Goal: Task Accomplishment & Management: Manage account settings

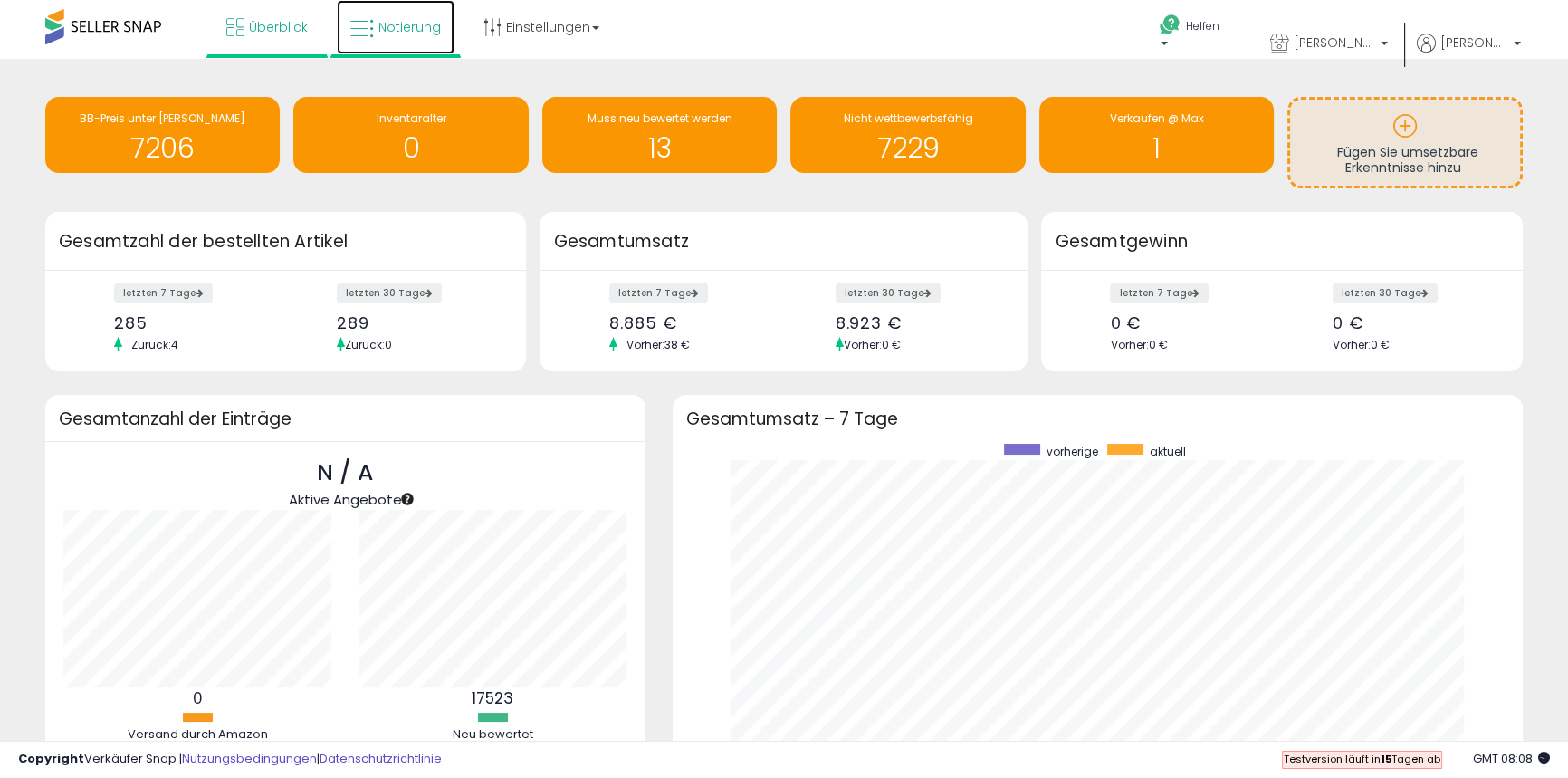
click at [397, 19] on font "Notierung" at bounding box center [409, 27] width 63 height 18
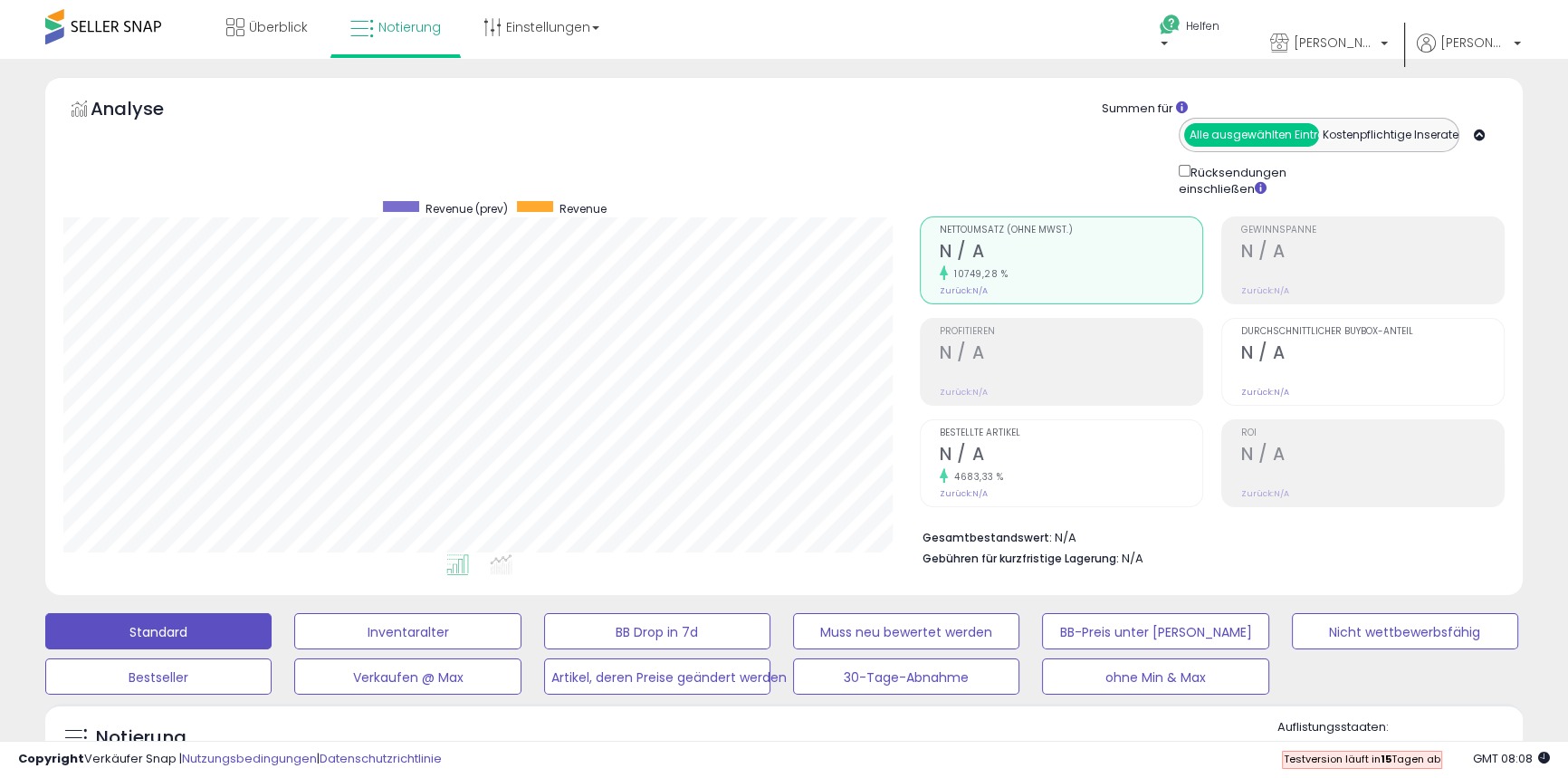
scroll to position [371, 855]
click at [562, 24] on font "Einstellungen" at bounding box center [548, 27] width 84 height 18
click at [508, 109] on font "Shop-Einstellungen" at bounding box center [526, 100] width 77 height 35
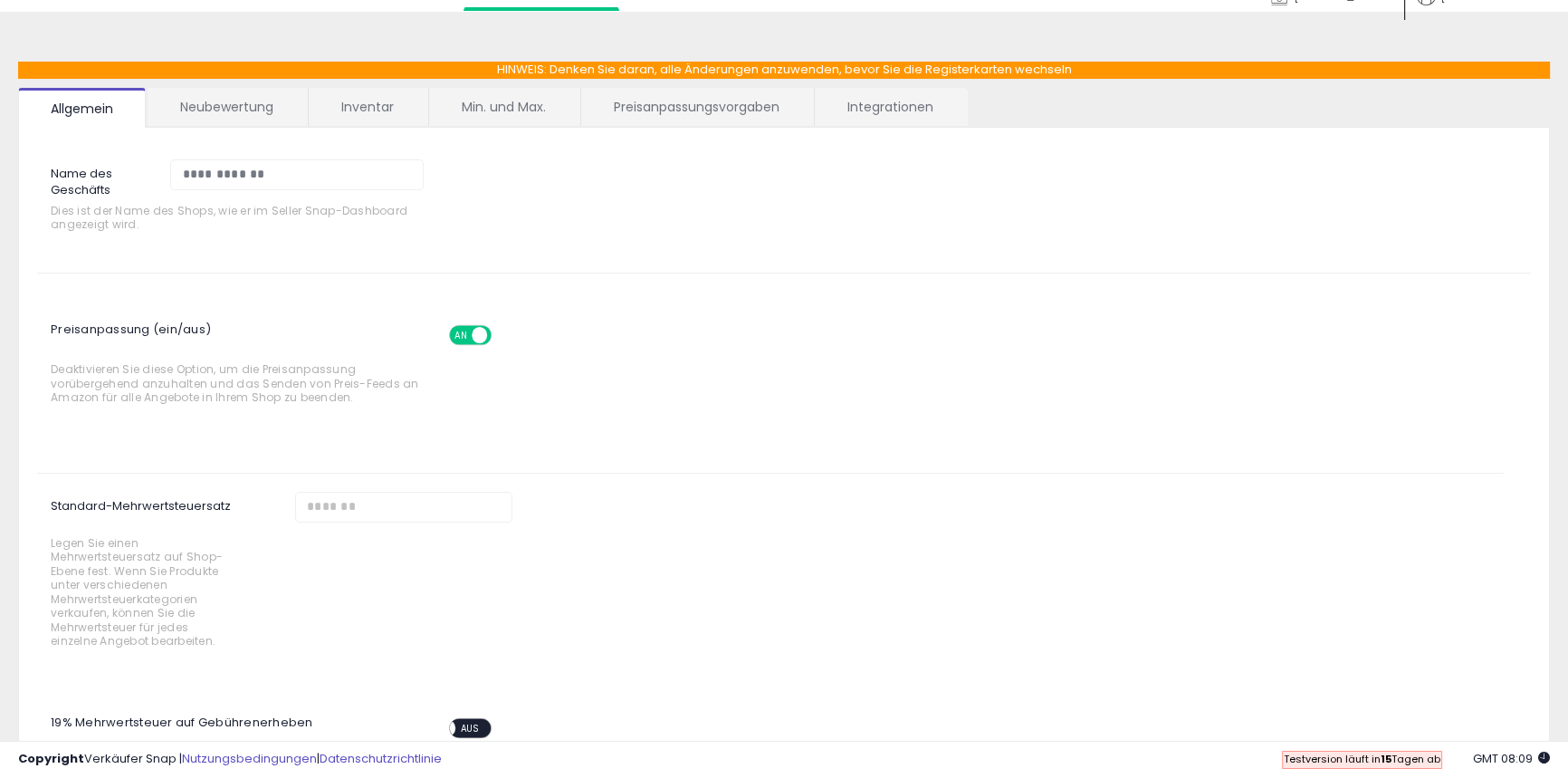
scroll to position [37, 0]
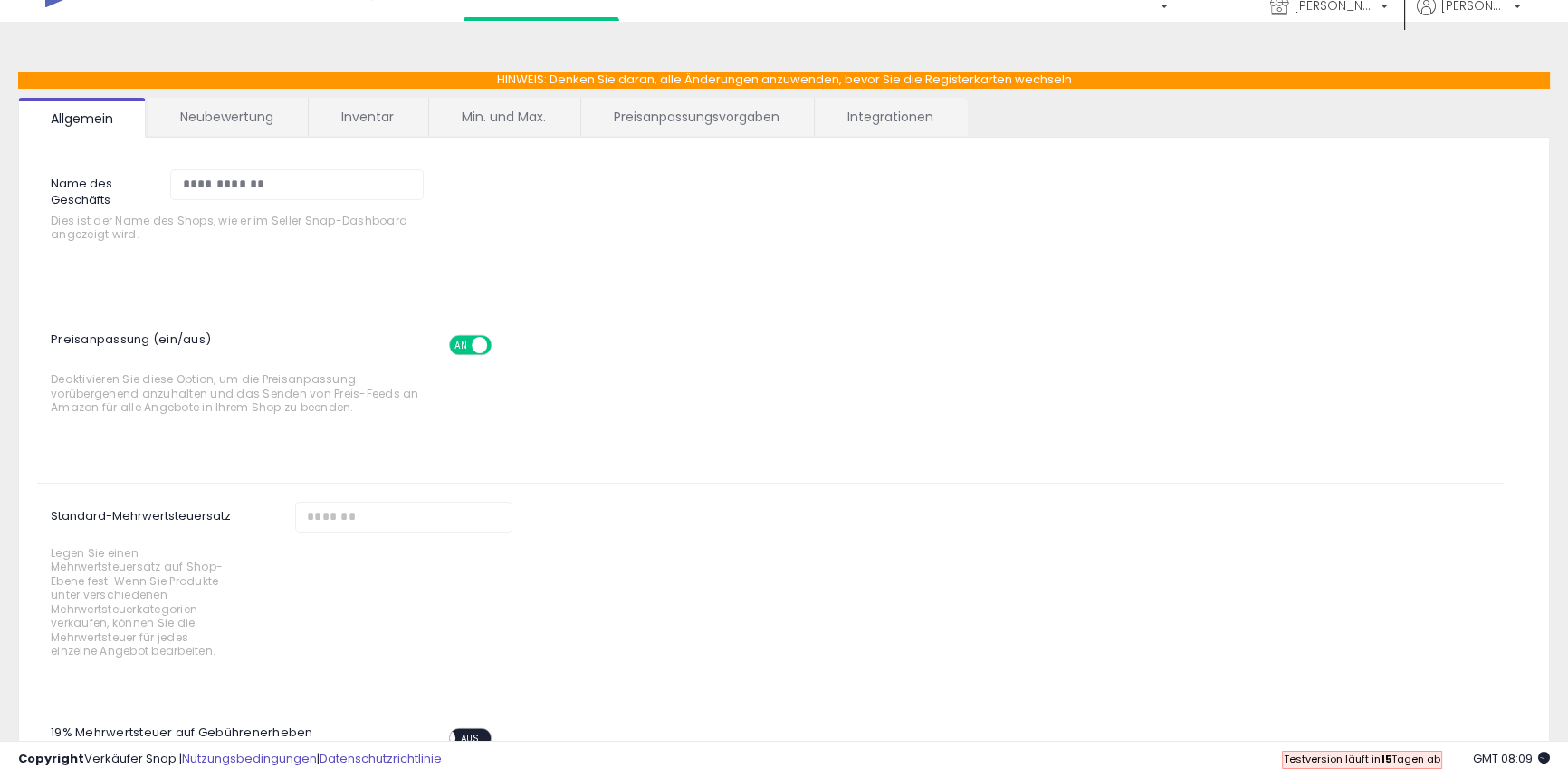
click at [456, 344] on font "AN" at bounding box center [460, 344] width 12 height 13
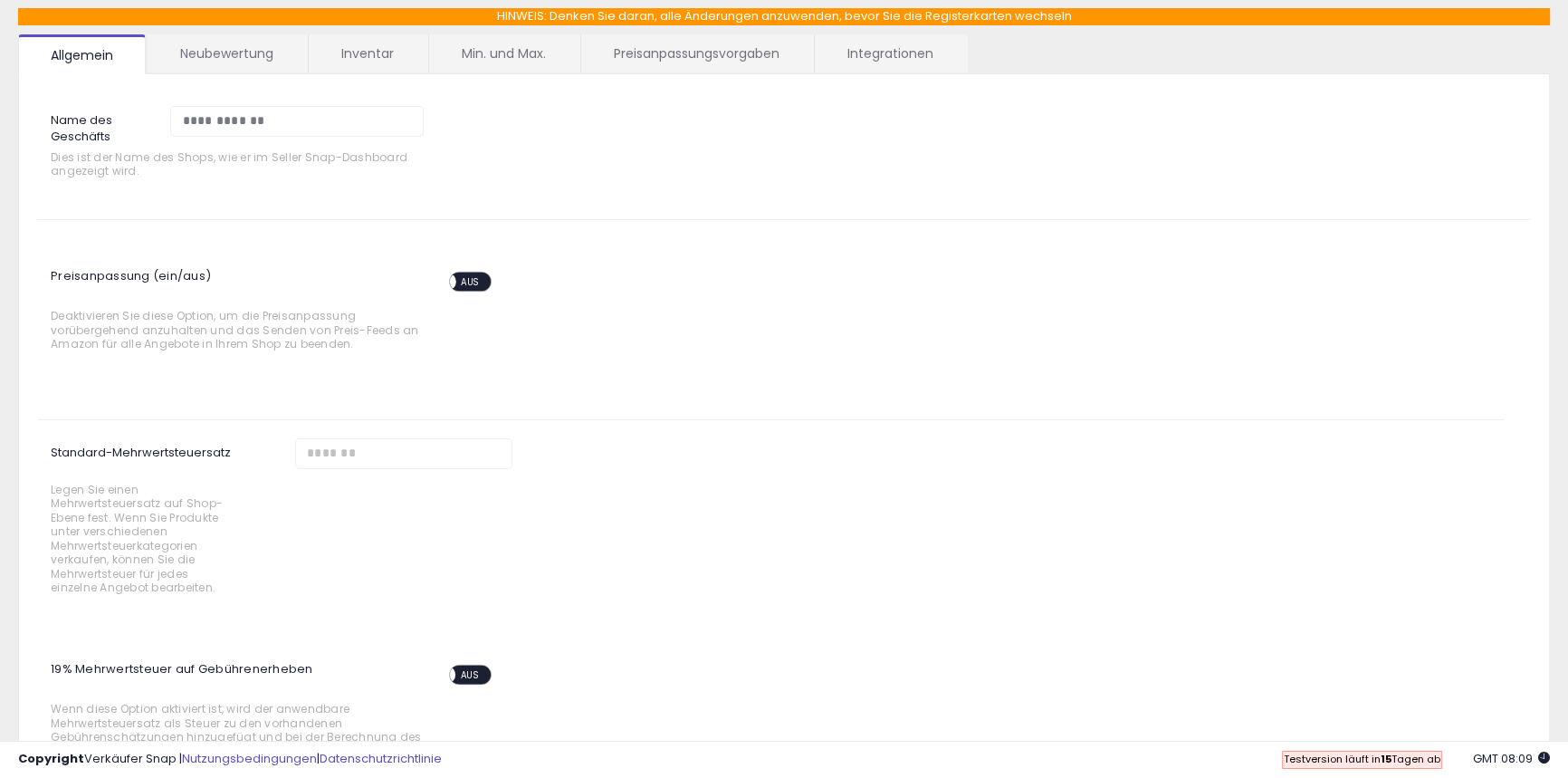
scroll to position [284, 0]
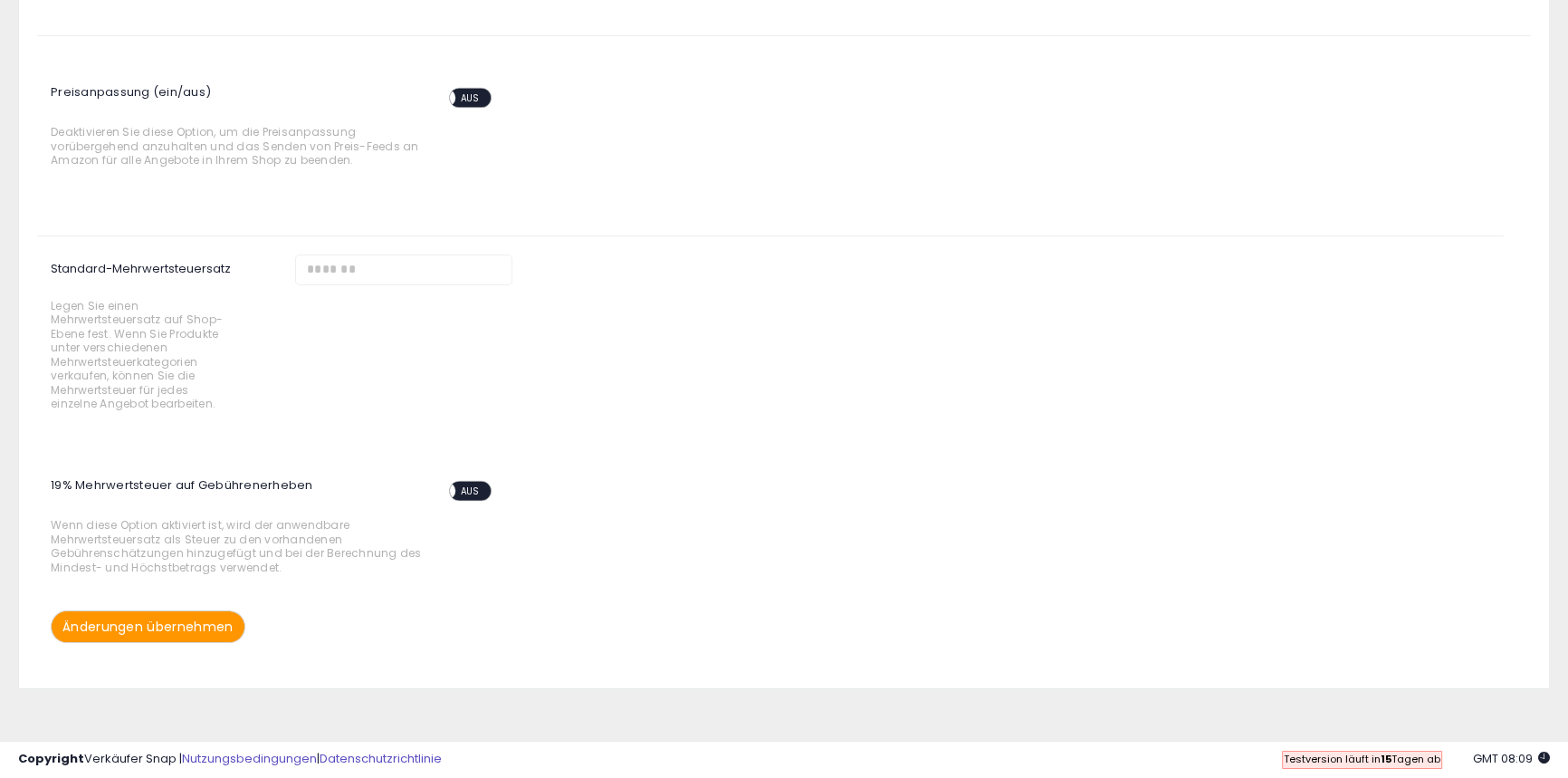
click at [192, 626] on font "Änderungen übernehmen" at bounding box center [148, 626] width 171 height 18
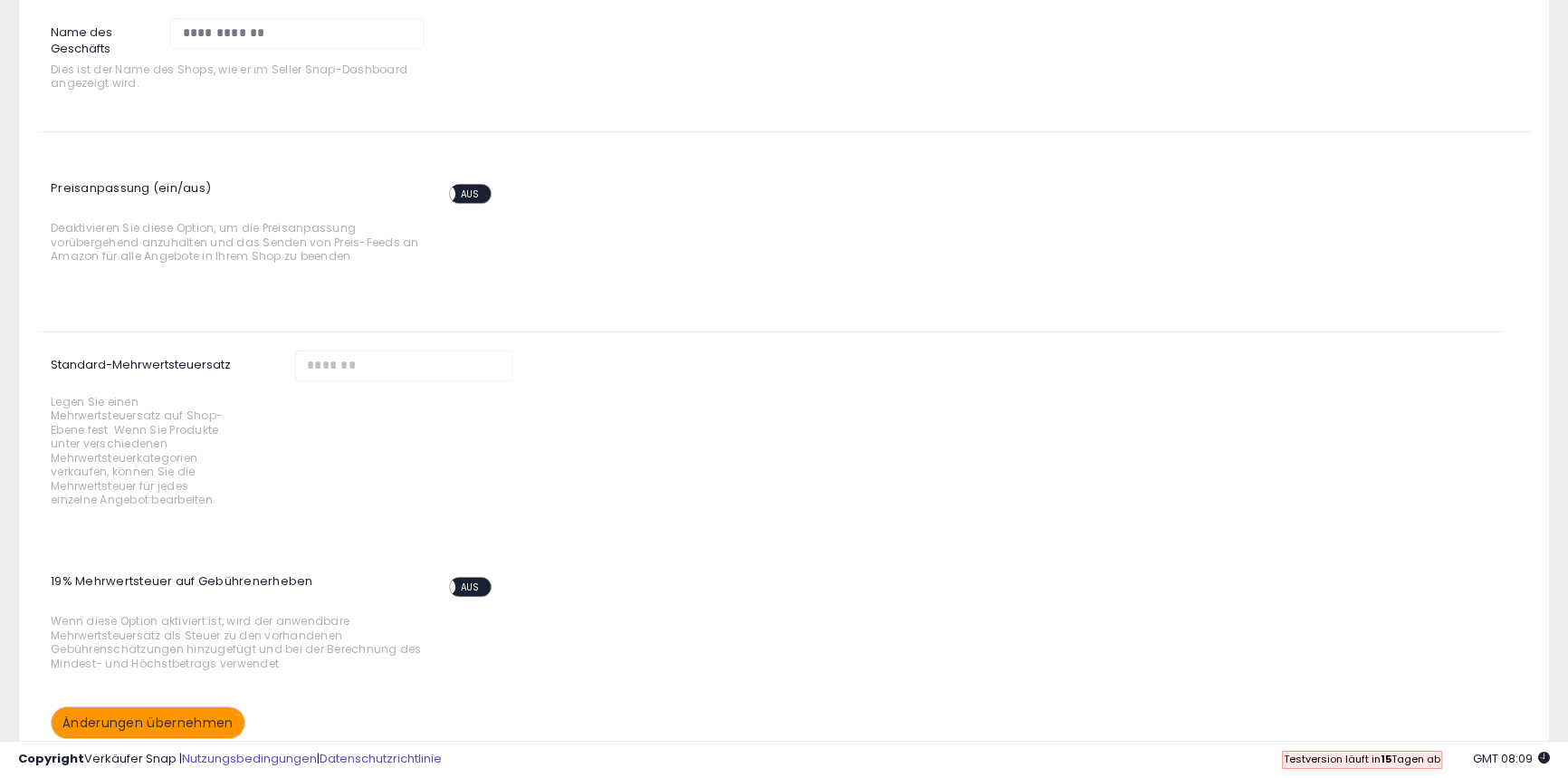
scroll to position [246, 0]
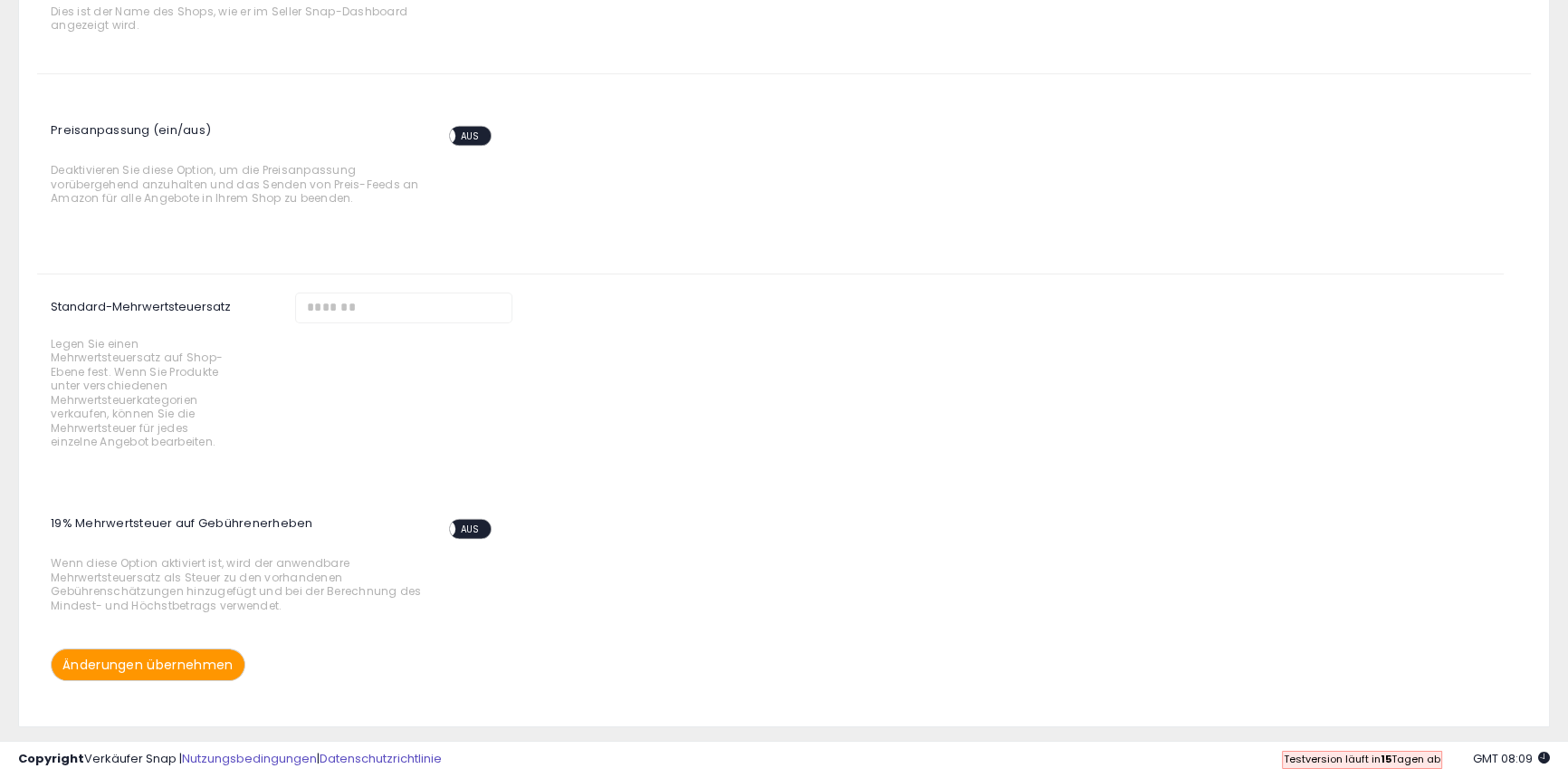
click at [201, 663] on font "Änderungen übernehmen" at bounding box center [148, 664] width 171 height 18
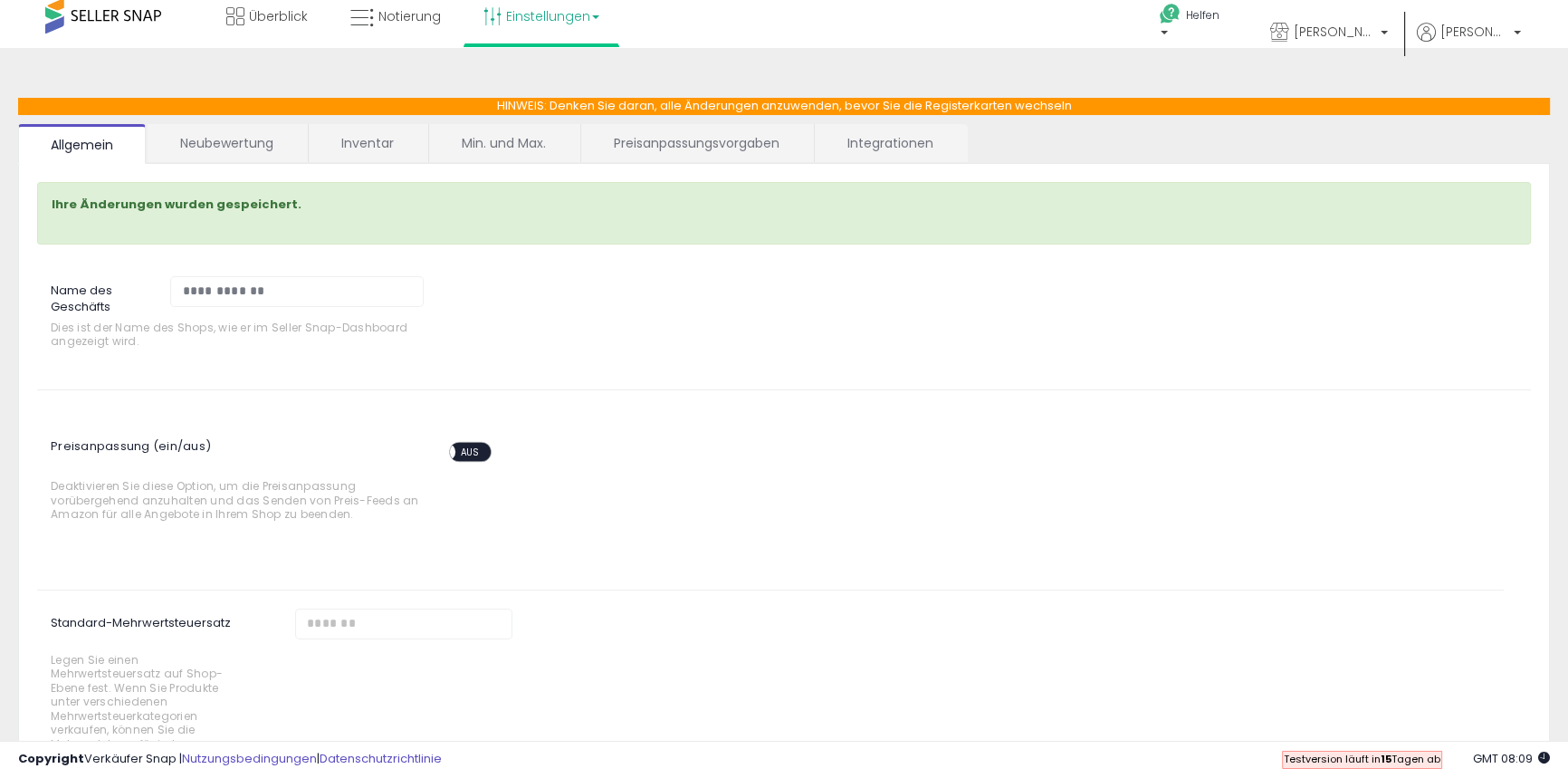
scroll to position [0, 0]
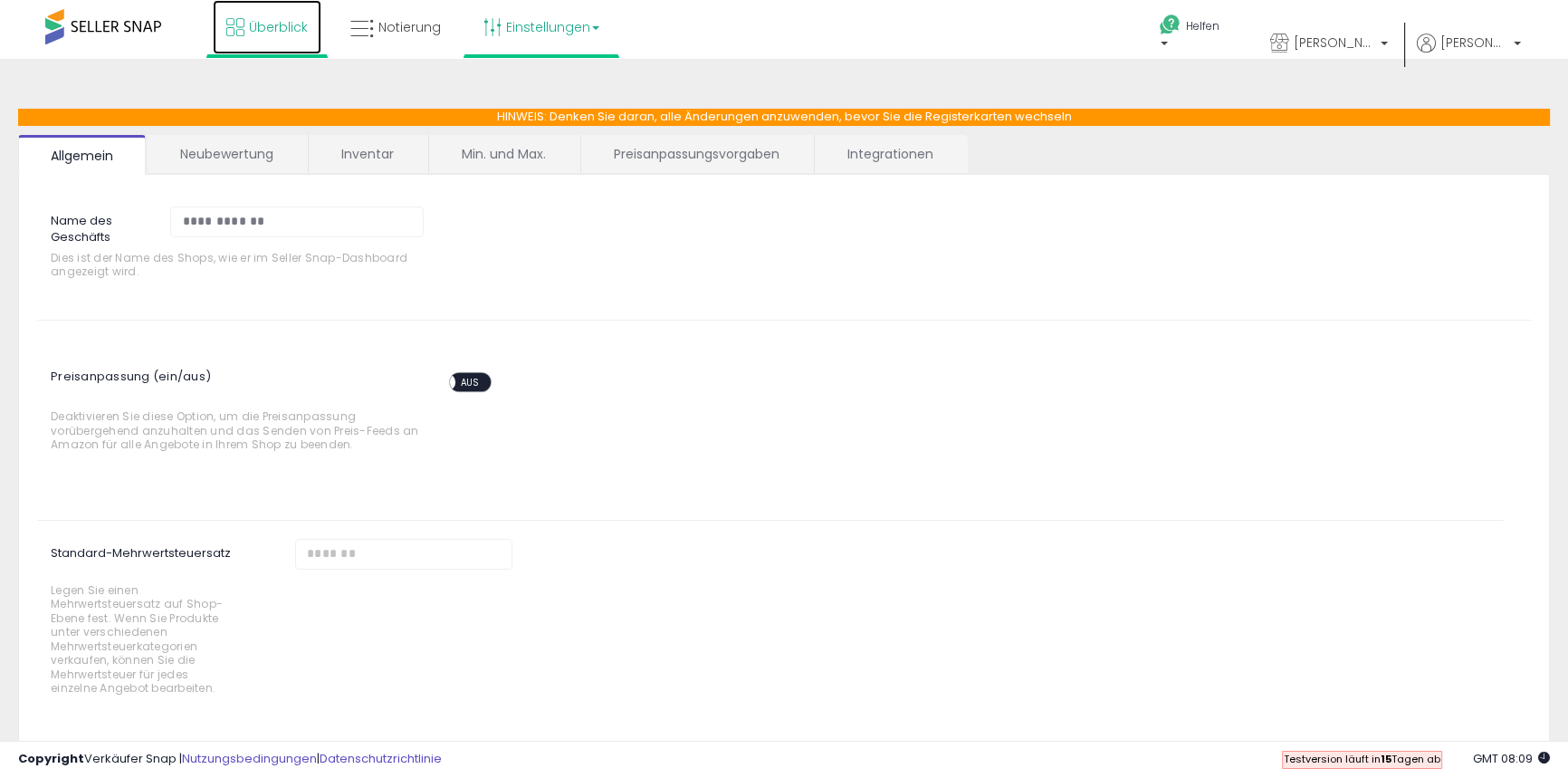
click at [257, 22] on font "Überblick" at bounding box center [278, 27] width 59 height 18
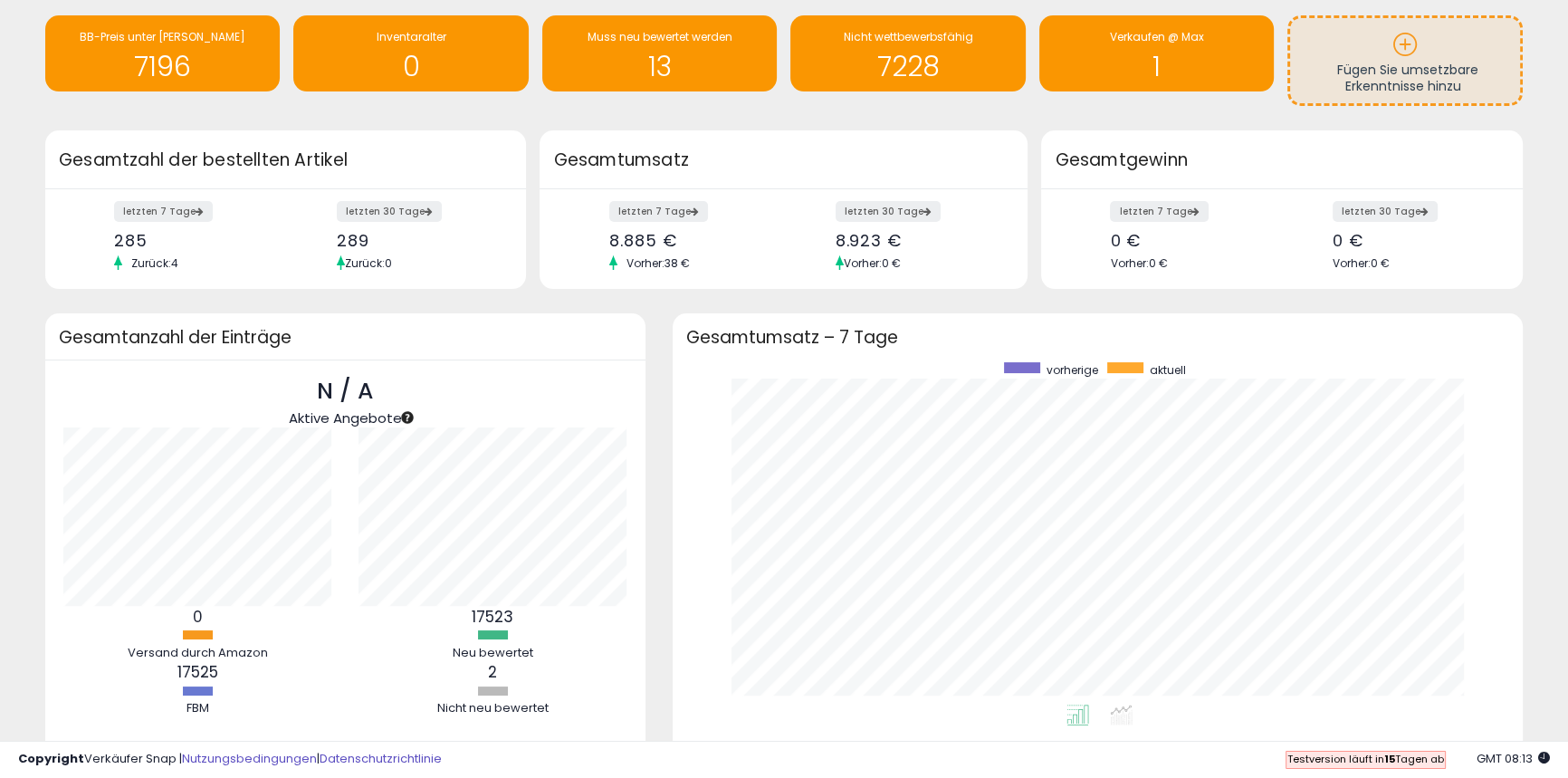
scroll to position [124, 0]
